Goal: Task Accomplishment & Management: Manage account settings

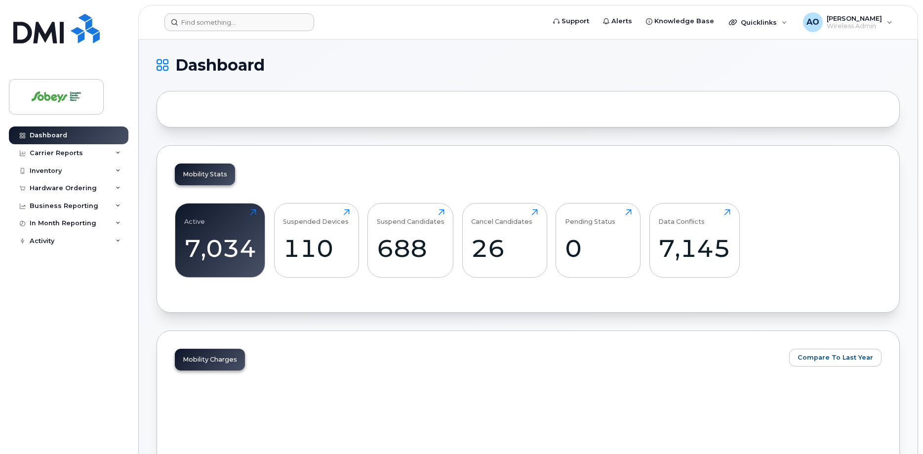
scroll to position [906, 0]
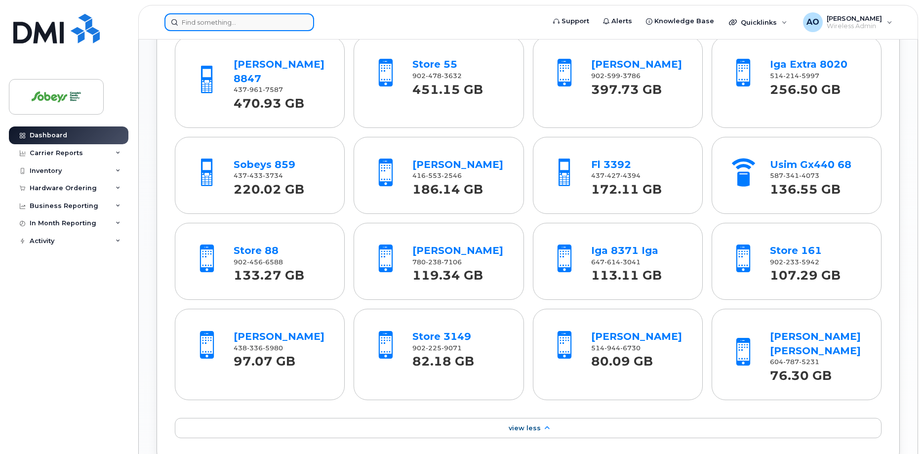
click at [272, 27] on input at bounding box center [239, 22] width 150 height 18
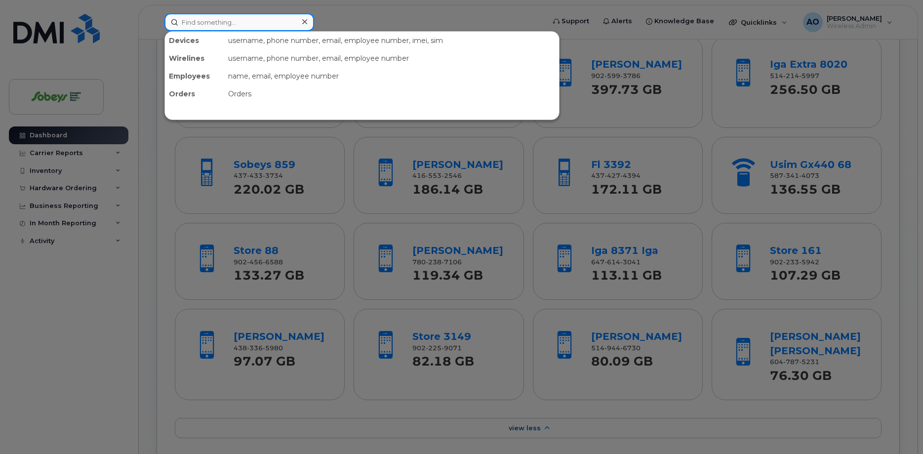
paste input "418-928-4301"
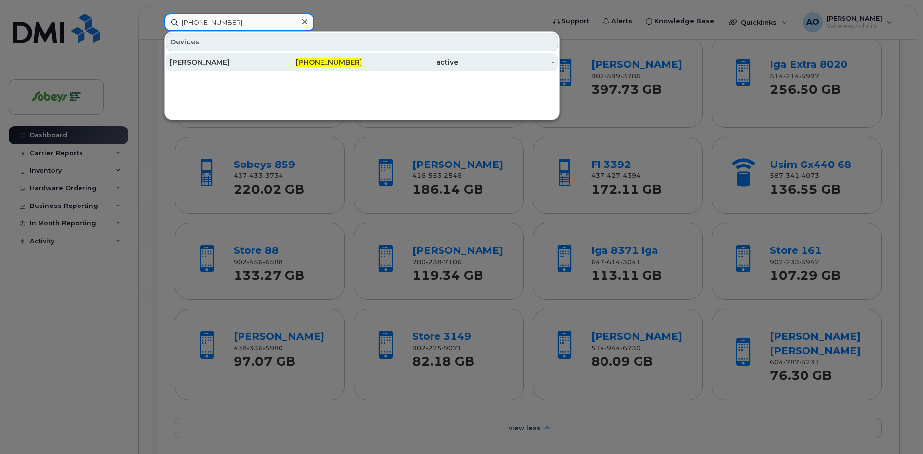
type input "418-928-4301"
click at [249, 65] on div "[PERSON_NAME]" at bounding box center [218, 62] width 96 height 10
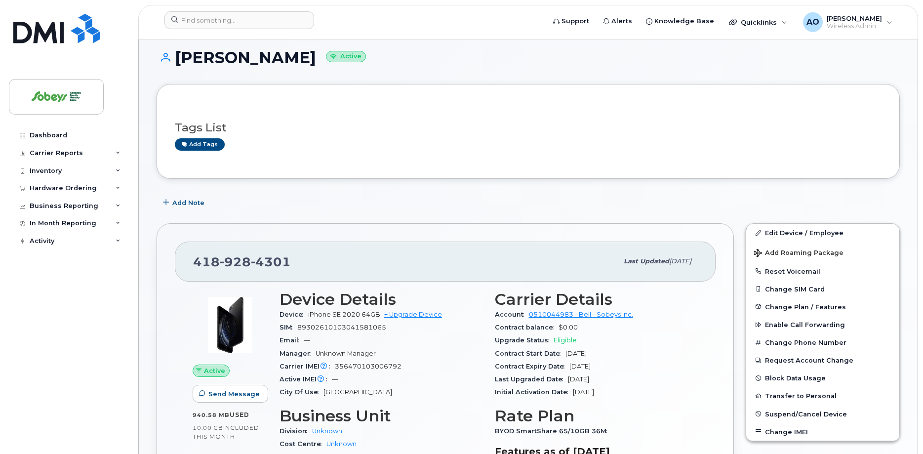
scroll to position [201, 0]
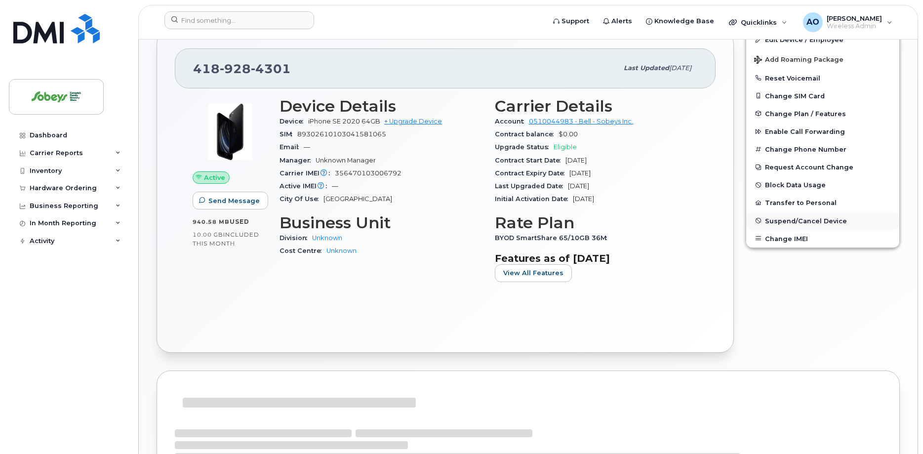
click at [813, 221] on span "Suspend/Cancel Device" at bounding box center [806, 220] width 82 height 7
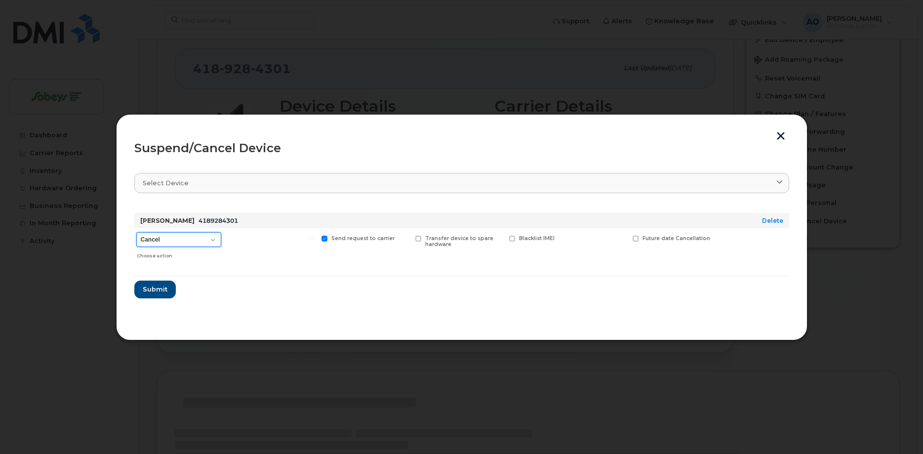
click at [136, 232] on select "Cancel Suspend - Extend Suspension Suspend - Reduced Rate Suspend - Full Rate S…" at bounding box center [178, 239] width 85 height 15
click option "Cancel" at bounding box center [0, 0] width 0 height 0
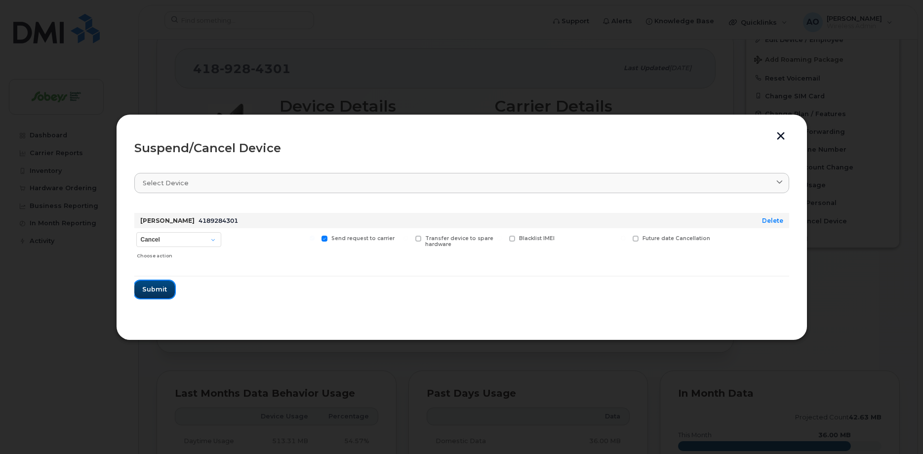
drag, startPoint x: 160, startPoint y: 289, endPoint x: 184, endPoint y: 289, distance: 23.7
click at [161, 289] on span "Submit" at bounding box center [154, 288] width 25 height 9
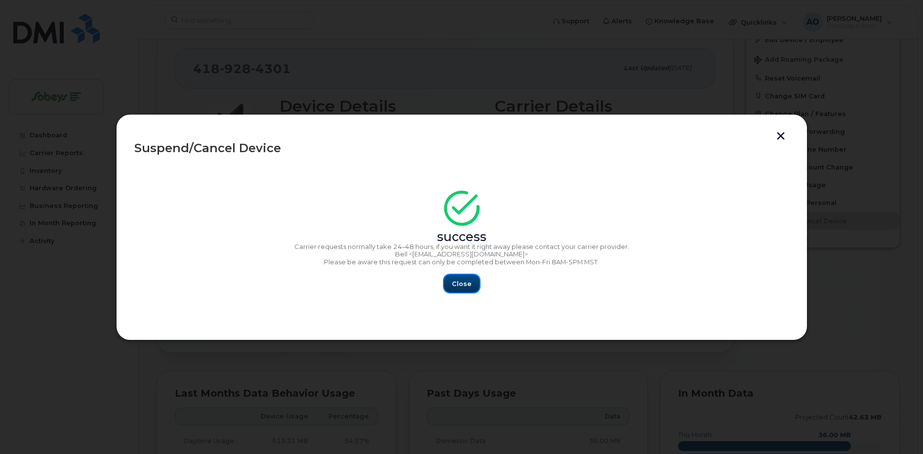
click at [455, 279] on span "Close" at bounding box center [462, 283] width 20 height 9
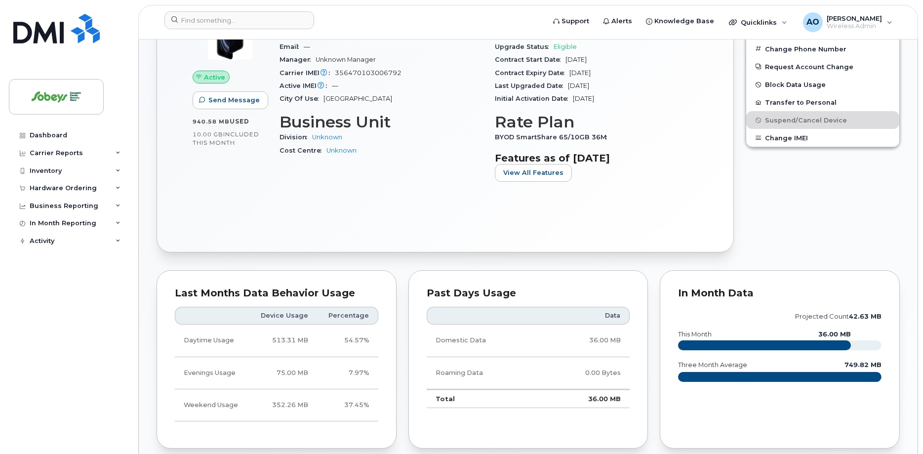
scroll to position [5, 0]
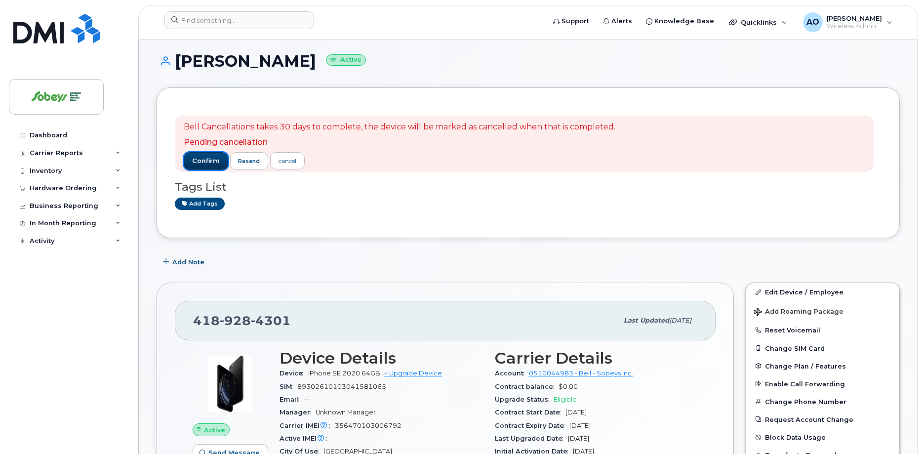
click at [205, 164] on span "confirm" at bounding box center [206, 160] width 28 height 9
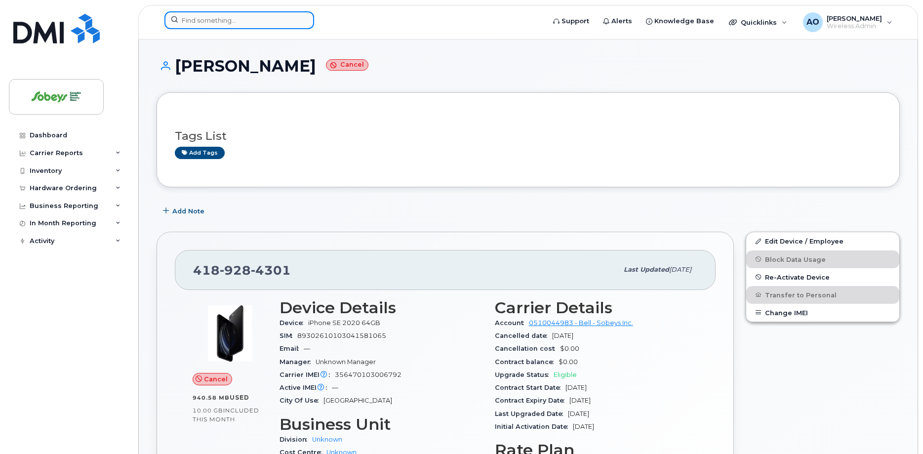
click at [253, 13] on input at bounding box center [239, 20] width 150 height 18
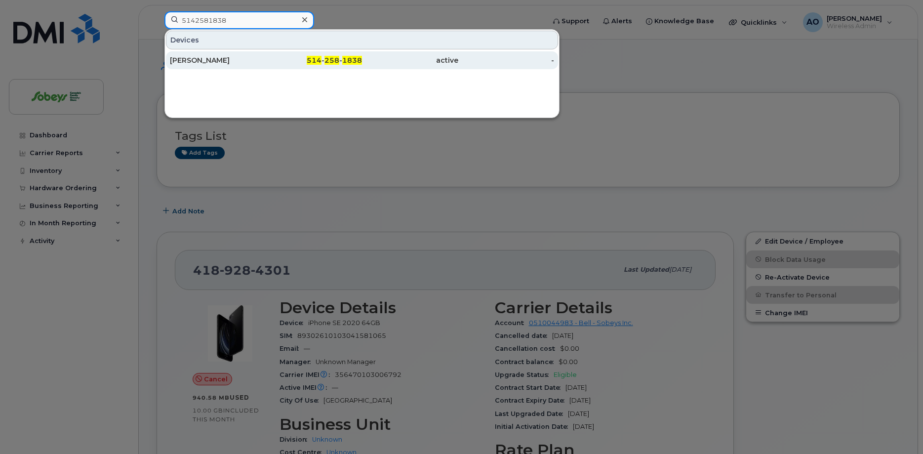
type input "5142581838"
click at [217, 66] on div "[PERSON_NAME]" at bounding box center [218, 60] width 96 height 18
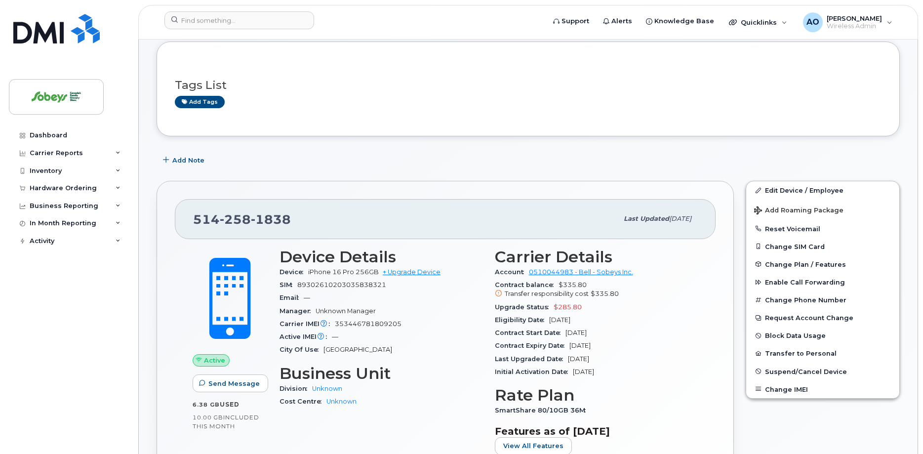
scroll to position [50, 0]
click at [302, 223] on div "[PHONE_NUMBER]" at bounding box center [405, 219] width 425 height 21
drag, startPoint x: 239, startPoint y: 223, endPoint x: 200, endPoint y: 222, distance: 39.5
click at [200, 222] on span "[PHONE_NUMBER]" at bounding box center [242, 219] width 98 height 15
click at [240, 220] on span "258" at bounding box center [235, 219] width 31 height 15
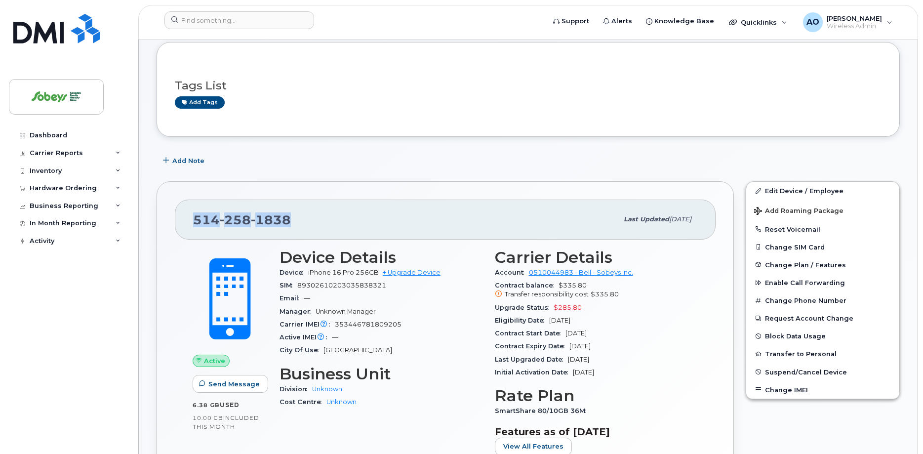
drag, startPoint x: 240, startPoint y: 220, endPoint x: 259, endPoint y: 221, distance: 18.3
click at [241, 220] on span "258" at bounding box center [235, 219] width 31 height 15
click at [287, 221] on span "1838" at bounding box center [271, 219] width 40 height 15
